Goal: Check status: Check status

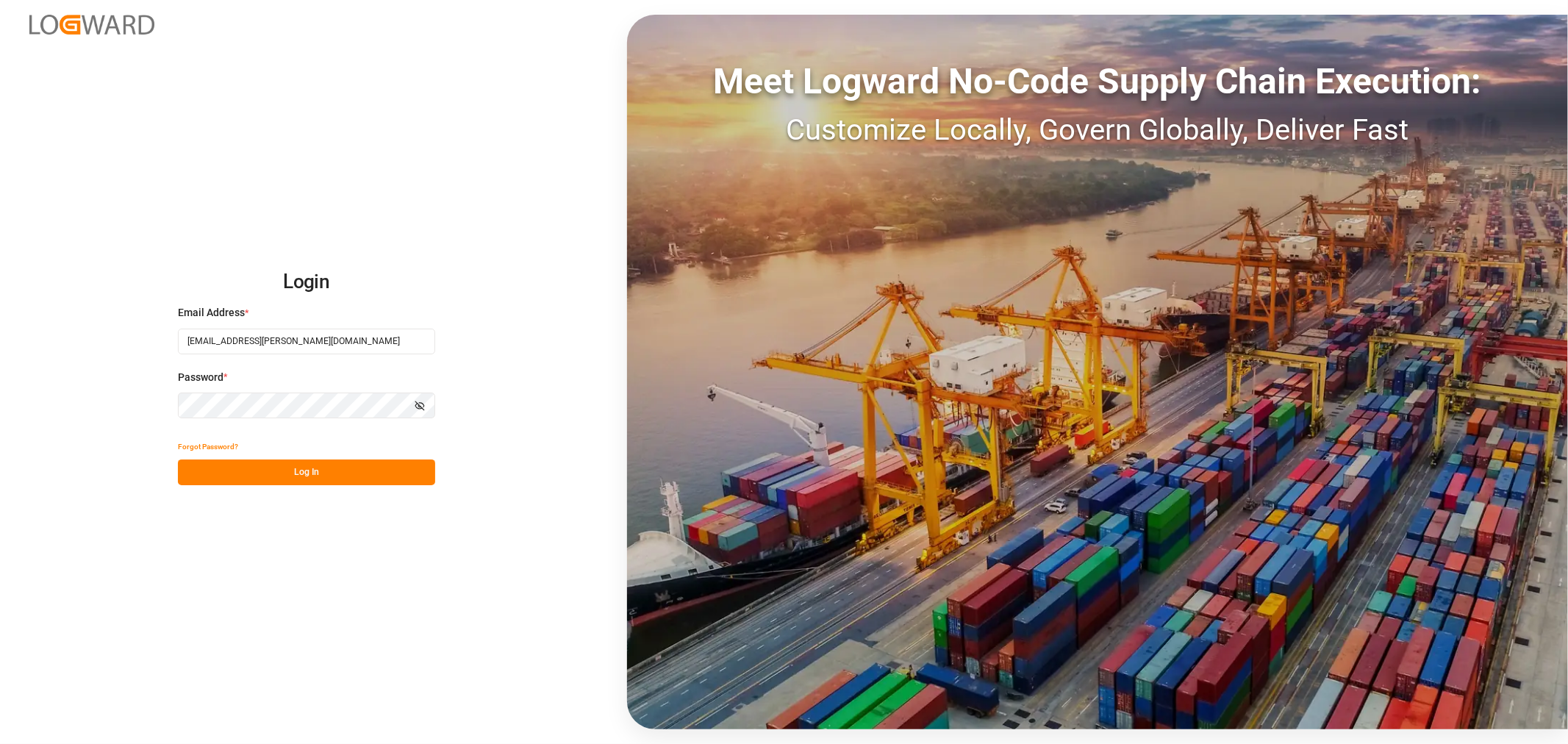
click at [238, 476] on button "Log In" at bounding box center [307, 472] width 257 height 25
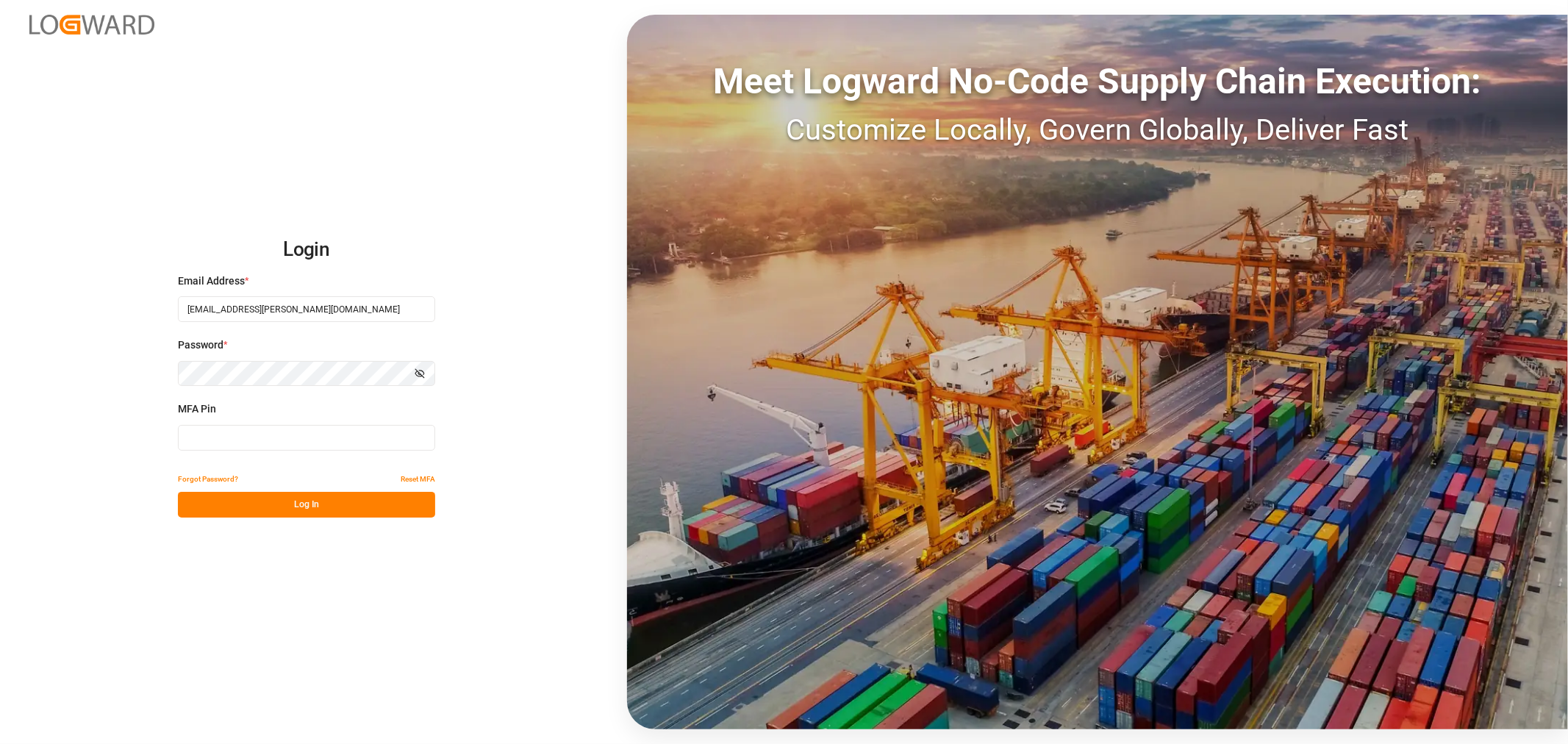
click at [221, 438] on input at bounding box center [307, 437] width 257 height 25
click at [215, 434] on input at bounding box center [307, 437] width 257 height 25
click at [217, 440] on input at bounding box center [307, 437] width 257 height 25
type input "825392"
click at [230, 495] on button "Log In" at bounding box center [307, 504] width 257 height 25
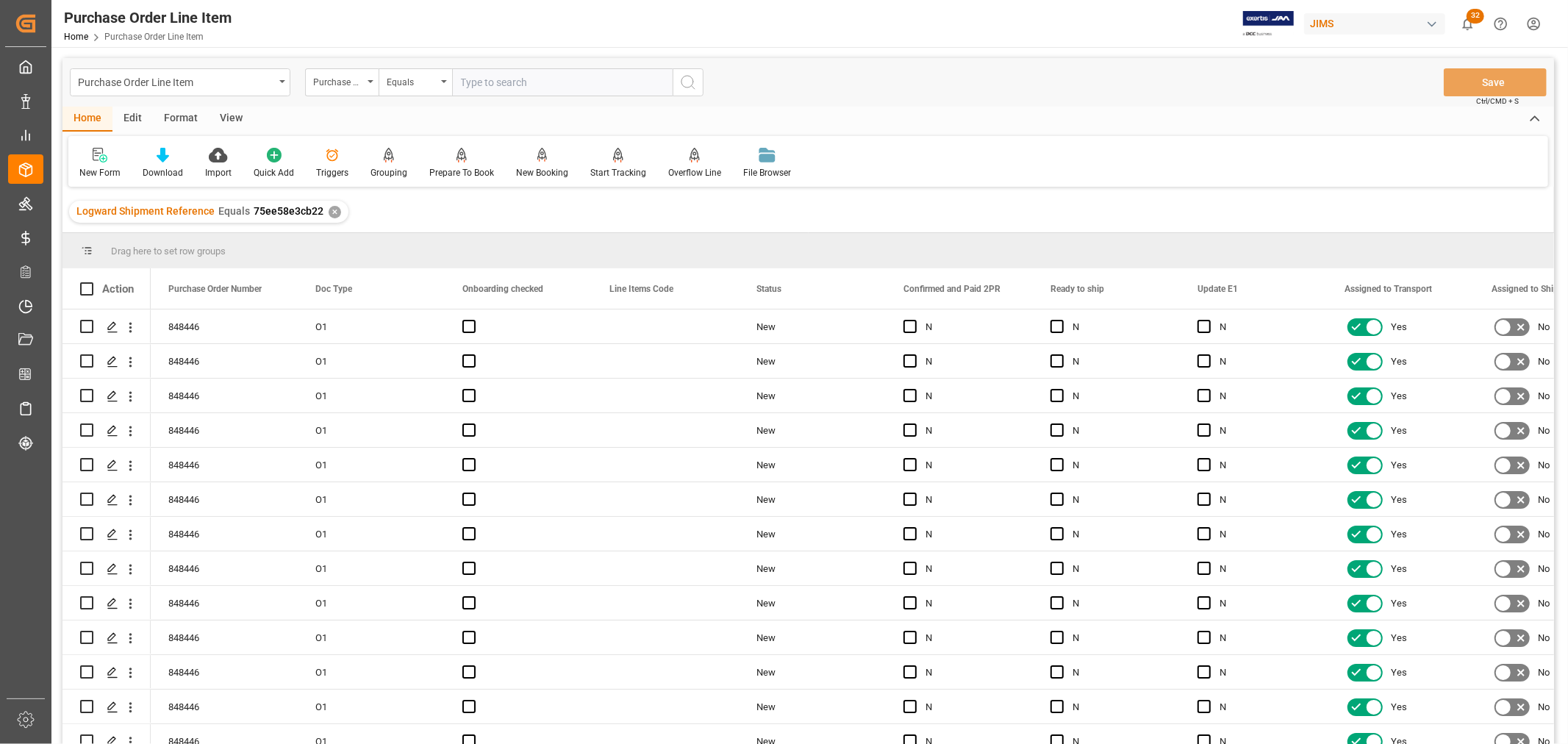
click at [232, 113] on div "View" at bounding box center [231, 119] width 45 height 25
click at [101, 165] on div "Default" at bounding box center [94, 163] width 51 height 32
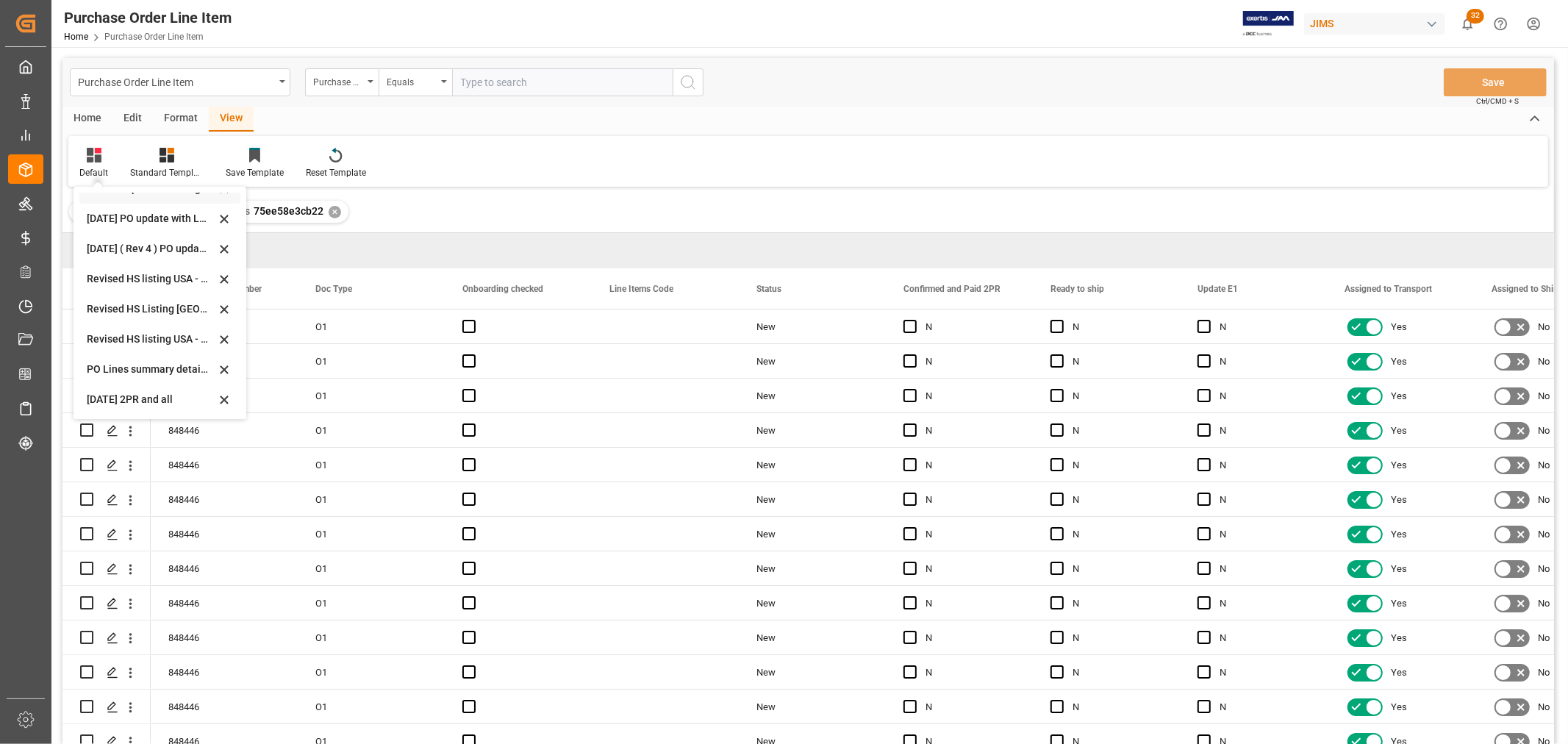
scroll to position [442, 0]
click at [135, 303] on div "Revised HS Listing Canada" at bounding box center [151, 308] width 129 height 15
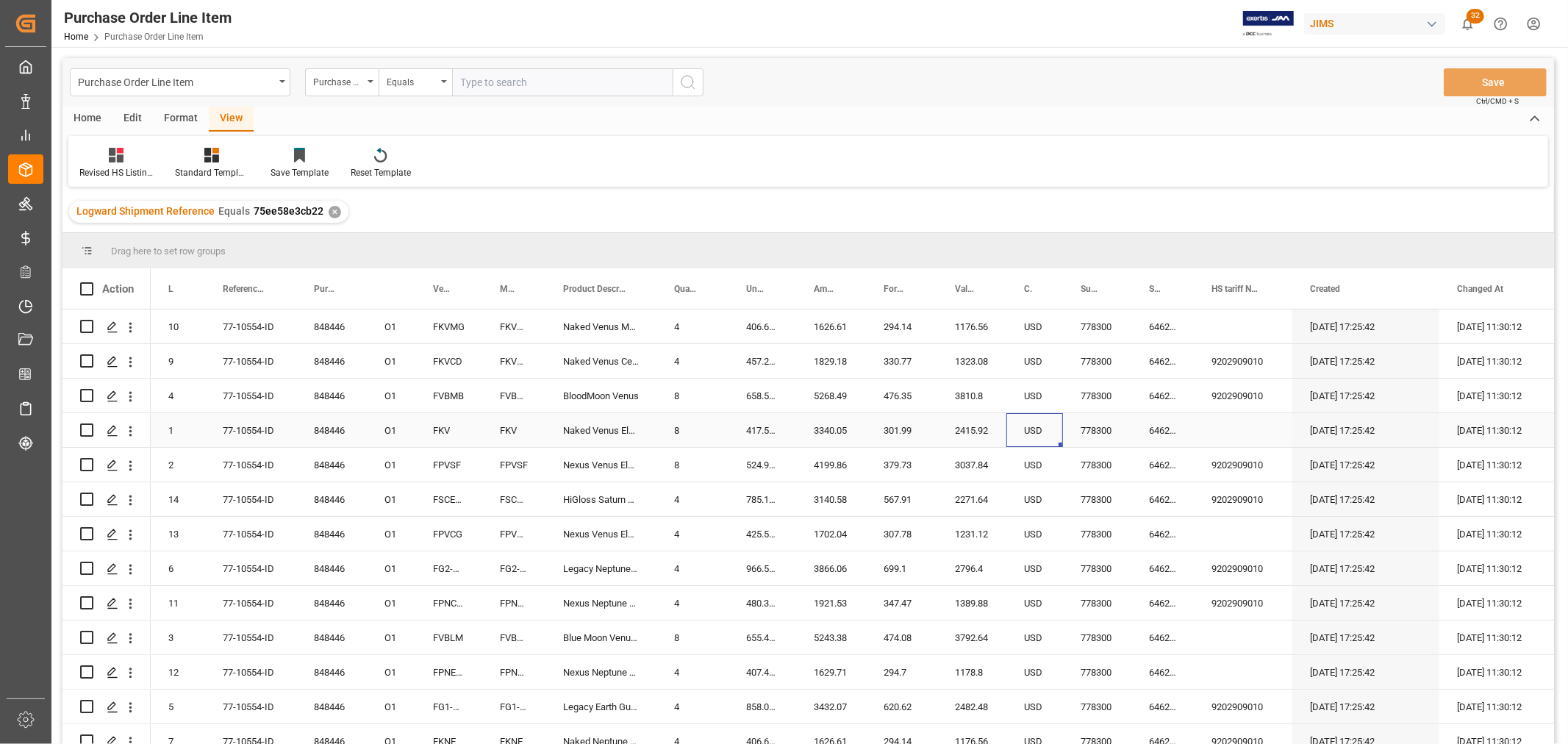
click at [1046, 437] on div "USD" at bounding box center [1035, 430] width 57 height 34
